Goal: Task Accomplishment & Management: Manage account settings

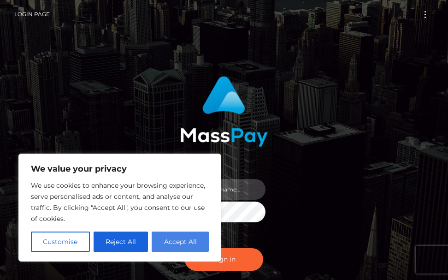
type input "[PERSON_NAME].cope2"
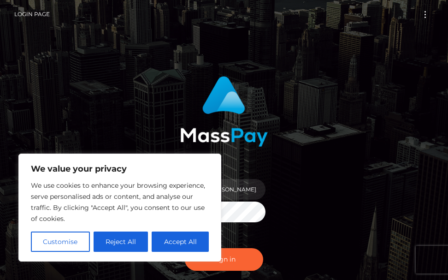
click at [176, 247] on button "Accept All" at bounding box center [180, 241] width 57 height 20
checkbox input "true"
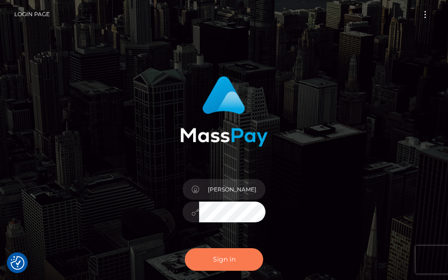
click at [228, 264] on button "Sign in" at bounding box center [224, 259] width 78 height 23
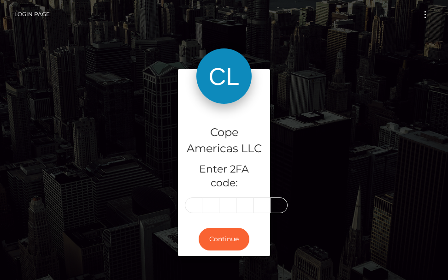
scroll to position [0, 1]
type input "1"
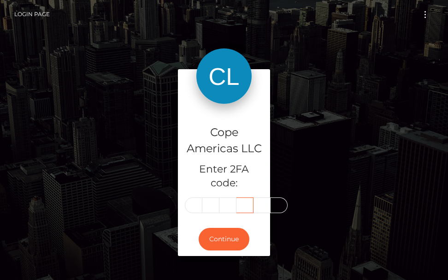
type input "8"
type input "6"
type input "2"
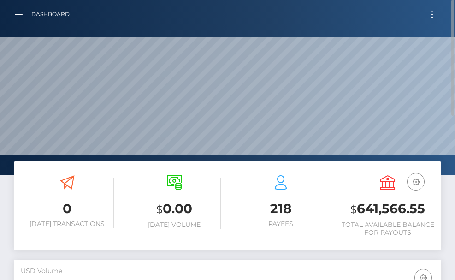
click at [428, 14] on button "Toggle navigation" at bounding box center [431, 14] width 17 height 12
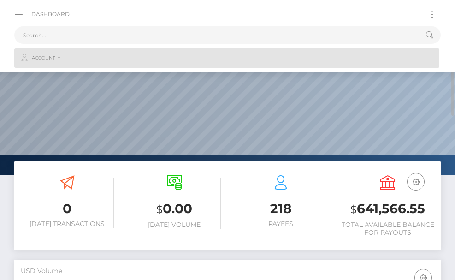
click at [52, 59] on span "Account" at bounding box center [43, 58] width 23 height 8
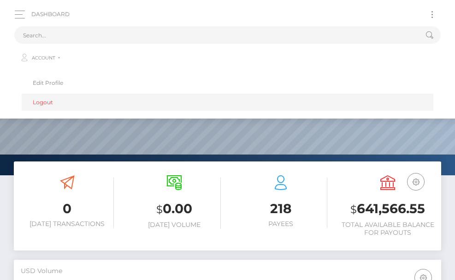
click at [39, 103] on link "Logout" at bounding box center [227, 102] width 411 height 17
